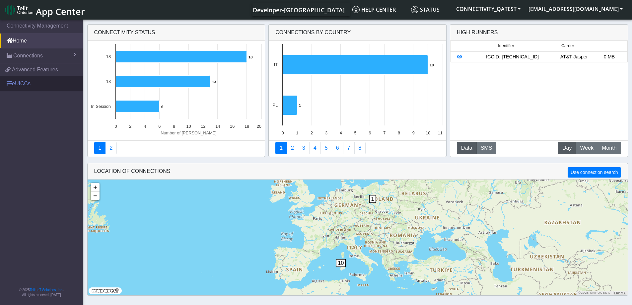
click at [24, 83] on link "eUICCs" at bounding box center [41, 83] width 83 height 15
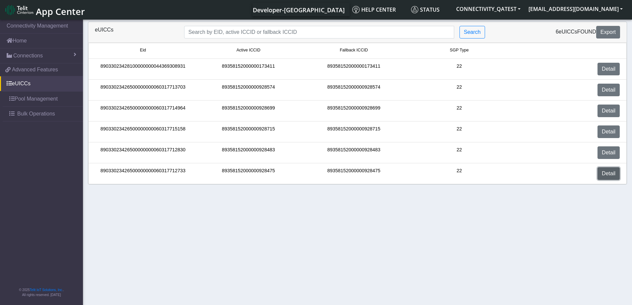
click at [617, 172] on link "Detail" at bounding box center [608, 173] width 22 height 13
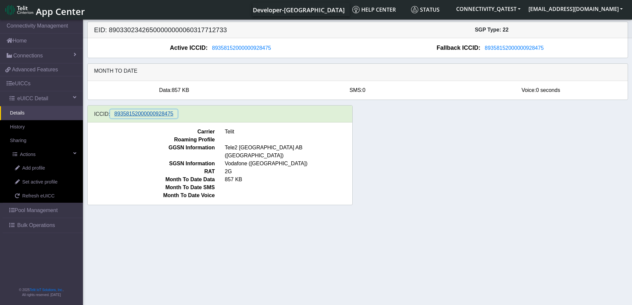
click at [134, 114] on span "89358152000000928475" at bounding box center [143, 114] width 59 height 6
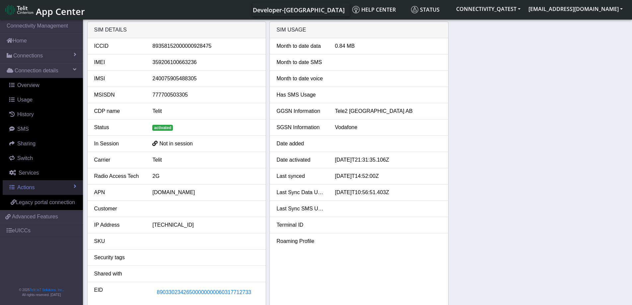
click at [34, 186] on span "Actions" at bounding box center [25, 187] width 17 height 6
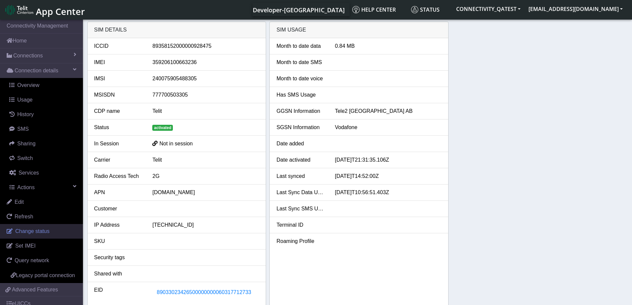
click at [37, 231] on span "Change status" at bounding box center [32, 231] width 34 height 6
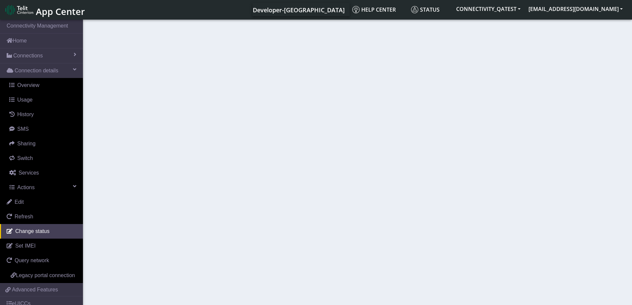
select select "activated"
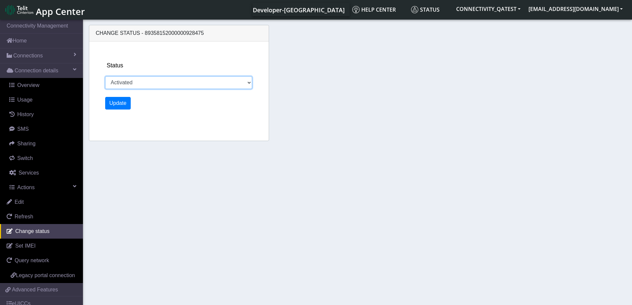
click at [167, 86] on select "Activated Deactivated Blocked" at bounding box center [178, 82] width 147 height 13
